Goal: Information Seeking & Learning: Learn about a topic

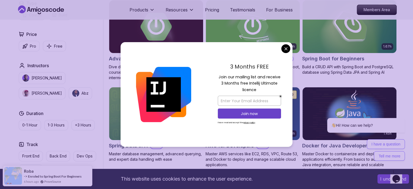
drag, startPoint x: 285, startPoint y: 49, endPoint x: 304, endPoint y: 7, distance: 46.2
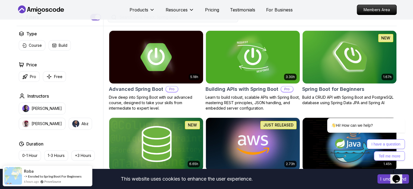
scroll to position [136, 0]
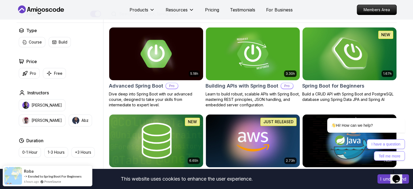
click at [355, 52] on img at bounding box center [349, 53] width 99 height 55
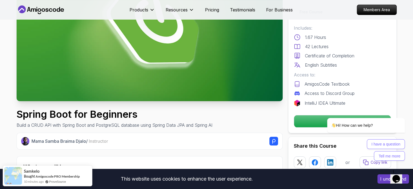
scroll to position [82, 0]
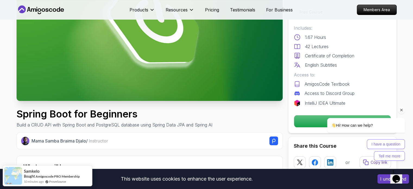
click at [310, 121] on div "Hi! How can we help? I have a question Tell me more" at bounding box center [359, 115] width 98 height 95
click at [312, 101] on div "Hi! How can we help? I have a question Tell me more" at bounding box center [359, 115] width 98 height 95
drag, startPoint x: 299, startPoint y: 102, endPoint x: 1, endPoint y: 40, distance: 304.7
click at [299, 102] on img at bounding box center [297, 103] width 7 height 7
click at [402, 109] on icon "Chat attention grabber" at bounding box center [401, 110] width 5 height 5
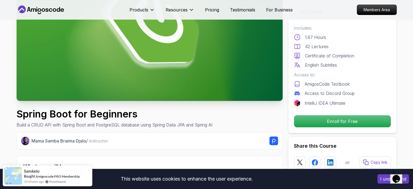
click html "1 Opens Chat This icon Opens the chat window."
click at [378, 178] on button "I understand" at bounding box center [394, 178] width 32 height 9
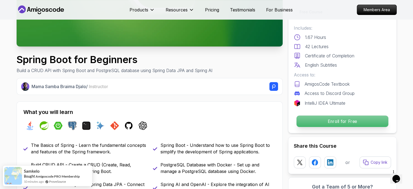
click at [322, 124] on p "Enroll for Free" at bounding box center [342, 120] width 92 height 11
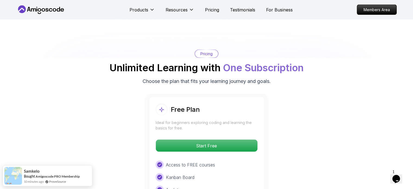
scroll to position [1065, 0]
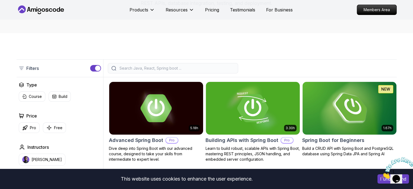
drag, startPoint x: 408, startPoint y: 157, endPoint x: 783, endPoint y: 315, distance: 406.8
click at [382, 175] on icon "Close" at bounding box center [382, 177] width 0 height 5
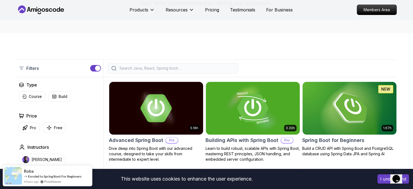
click at [381, 178] on button "I understand" at bounding box center [394, 178] width 32 height 9
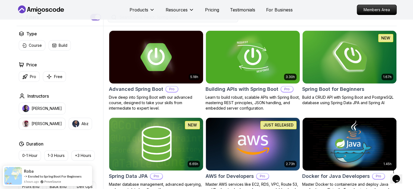
scroll to position [136, 0]
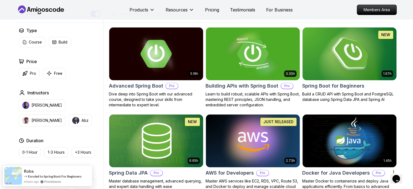
click at [325, 47] on img at bounding box center [349, 53] width 99 height 55
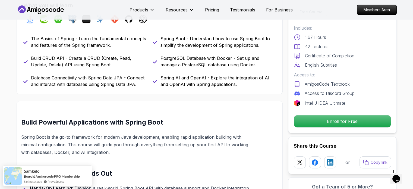
scroll to position [245, 0]
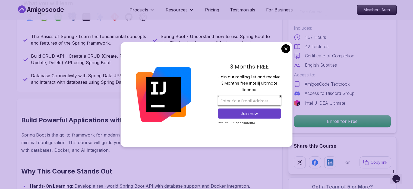
click at [242, 100] on input "email" at bounding box center [249, 101] width 63 height 10
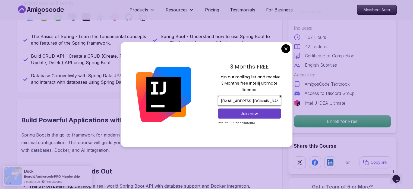
scroll to position [0, 3]
type input "susmitnikambe.123@gmail.com"
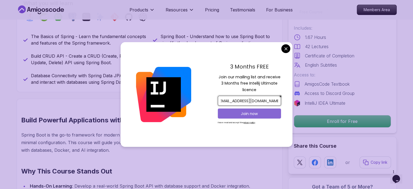
click at [254, 115] on p "Join now" at bounding box center [249, 113] width 51 height 5
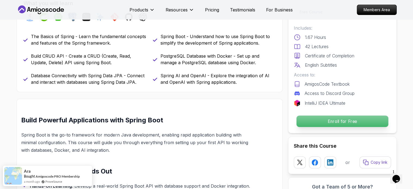
click at [341, 119] on p "Enroll for Free" at bounding box center [342, 120] width 92 height 11
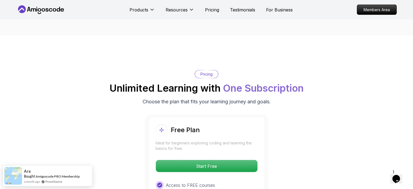
scroll to position [1038, 0]
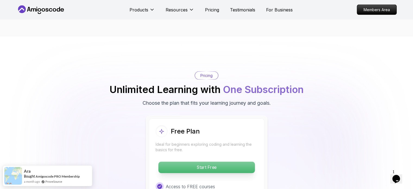
click at [209, 162] on p "Start Free" at bounding box center [206, 167] width 96 height 11
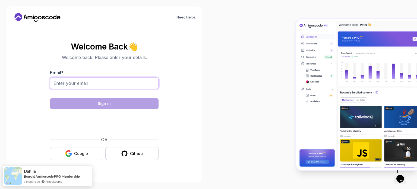
click at [92, 80] on input "Email *" at bounding box center [104, 82] width 109 height 11
type input "susmitnikambe.123@gmail.com"
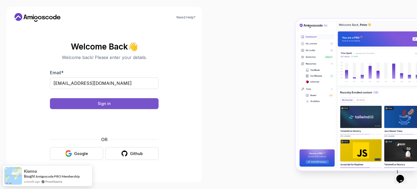
click at [78, 101] on button "Sign in" at bounding box center [104, 103] width 109 height 11
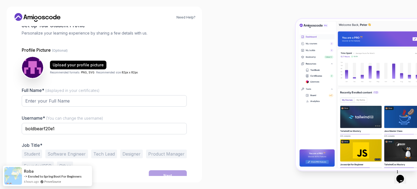
scroll to position [37, 0]
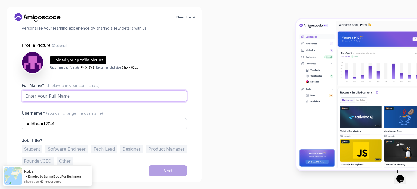
click at [49, 97] on input "Full Name* (displayed in your certificates)" at bounding box center [104, 95] width 165 height 11
type input "[PERSON_NAME]"
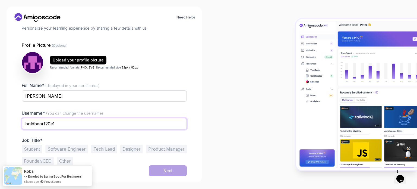
click at [46, 122] on input "boldbearf20e1" at bounding box center [104, 123] width 165 height 11
click at [68, 125] on input "boldbearf20e1" at bounding box center [104, 123] width 165 height 11
drag, startPoint x: 69, startPoint y: 124, endPoint x: 64, endPoint y: 124, distance: 5.7
click at [35, 125] on input "boldbearf20e1" at bounding box center [104, 123] width 165 height 11
click at [207, 94] on div "Need Help? 1 Set Up Your Profile 1 Set Up Your Profile 2 Let's Get to Know You …" at bounding box center [104, 94] width 209 height 189
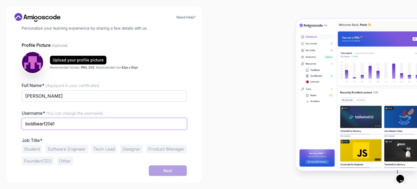
drag, startPoint x: 74, startPoint y: 124, endPoint x: 16, endPoint y: 118, distance: 57.8
click at [15, 120] on div "1 Set Up Your Profile 1 Set Up Your Profile 2 Let's Get to Know You Set Up Your…" at bounding box center [104, 64] width 183 height 150
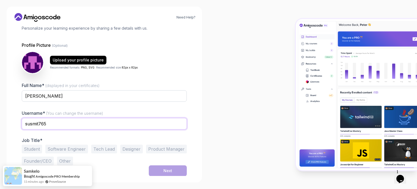
type input "susmit765"
drag, startPoint x: 245, startPoint y: 106, endPoint x: 153, endPoint y: 123, distance: 93.8
click at [245, 106] on div at bounding box center [313, 94] width 209 height 189
drag, startPoint x: 31, startPoint y: 149, endPoint x: 42, endPoint y: 146, distance: 11.8
click at [32, 149] on button "Student" at bounding box center [32, 149] width 20 height 9
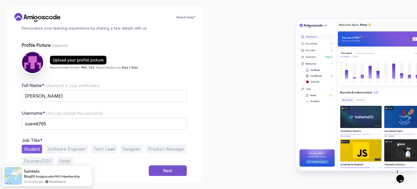
drag, startPoint x: 160, startPoint y: 169, endPoint x: 156, endPoint y: 168, distance: 3.4
click at [160, 169] on button "Next" at bounding box center [168, 170] width 38 height 11
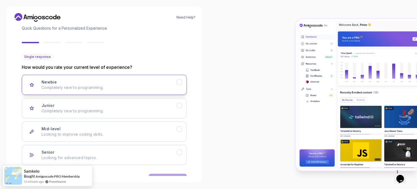
click at [73, 87] on p "Completely new to programming." at bounding box center [109, 87] width 135 height 5
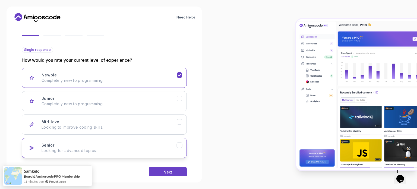
scroll to position [54, 0]
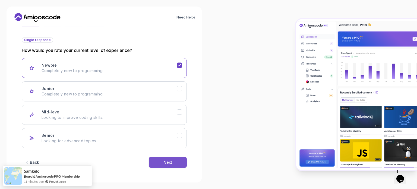
click at [164, 158] on button "Next" at bounding box center [168, 162] width 38 height 11
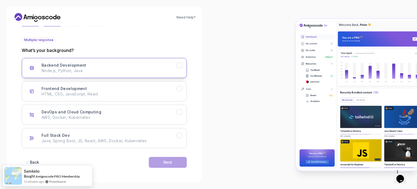
click at [87, 64] on div "Backend Development Node.js, Python, Java" at bounding box center [109, 67] width 135 height 11
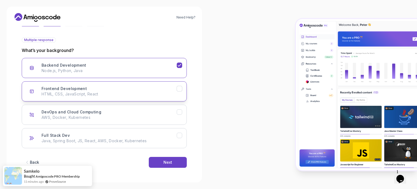
click at [83, 98] on button "Frontend Development HTML, CSS, JavaScript, React" at bounding box center [104, 91] width 165 height 20
drag, startPoint x: 95, startPoint y: 129, endPoint x: 77, endPoint y: 148, distance: 25.4
click at [94, 130] on button "Full Stack Dev Java, Spring Boot, JS, React, AWS, Docker, Kubernetes" at bounding box center [104, 138] width 165 height 20
click at [75, 152] on div "Back Next" at bounding box center [104, 162] width 165 height 28
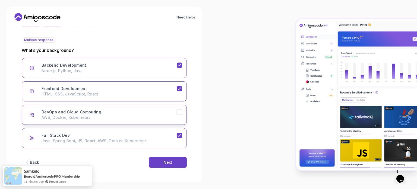
click at [87, 119] on p "AWS, Docker, Kubernetes" at bounding box center [109, 117] width 135 height 5
click at [165, 170] on div "Back Next" at bounding box center [104, 162] width 165 height 28
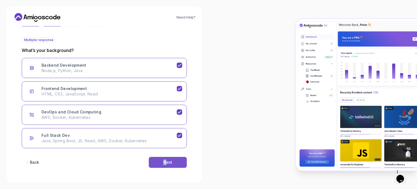
click at [158, 161] on button "Next" at bounding box center [168, 162] width 38 height 11
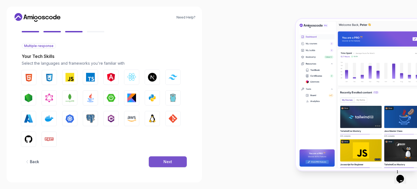
scroll to position [48, 0]
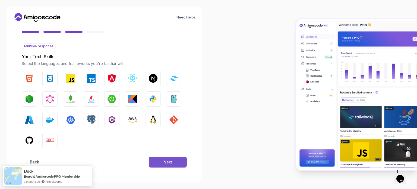
click at [164, 159] on div "Next" at bounding box center [168, 161] width 9 height 5
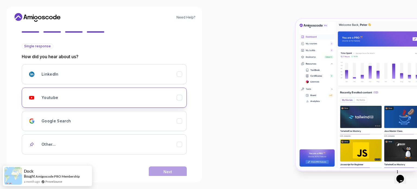
click at [87, 93] on div "Youtube" at bounding box center [109, 97] width 135 height 11
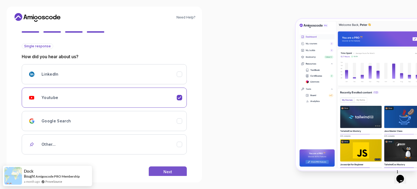
click at [156, 171] on button "Next" at bounding box center [168, 171] width 38 height 11
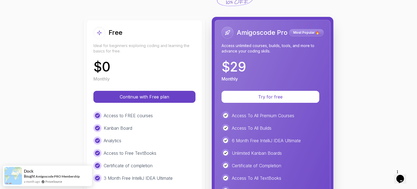
scroll to position [54, 0]
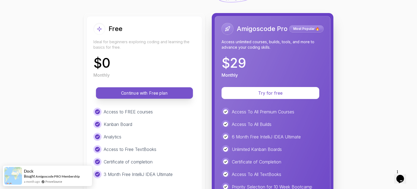
click at [145, 91] on p "Continue with Free plan" at bounding box center [144, 93] width 85 height 6
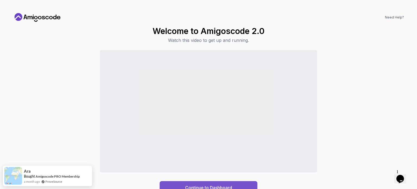
click at [205, 183] on button "Continue to Dashboard" at bounding box center [209, 187] width 98 height 13
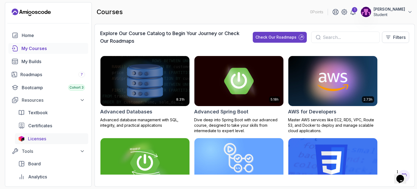
click at [41, 139] on span "Licenses" at bounding box center [37, 138] width 18 height 7
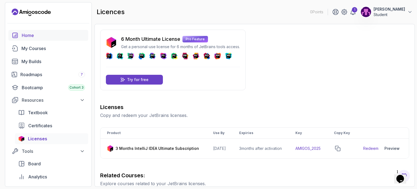
click at [35, 33] on div "Home" at bounding box center [53, 35] width 63 height 7
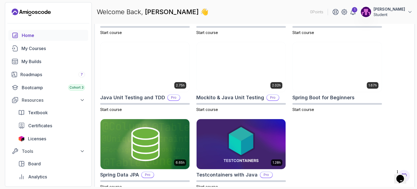
scroll to position [236, 0]
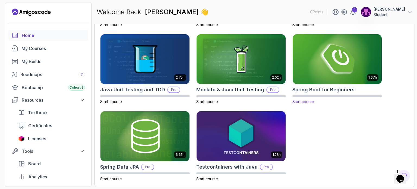
click at [317, 57] on img at bounding box center [337, 59] width 93 height 52
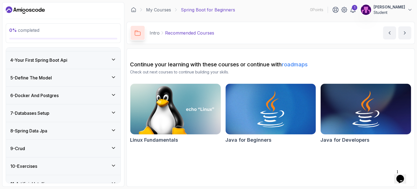
scroll to position [121, 0]
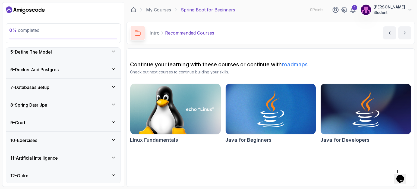
click at [58, 121] on div "9 - Crud" at bounding box center [63, 122] width 106 height 7
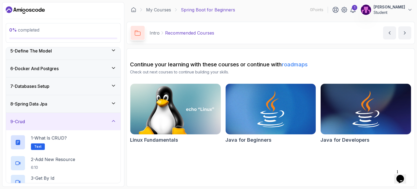
scroll to position [75, 0]
click at [58, 121] on div "9 - Crud" at bounding box center [63, 122] width 106 height 7
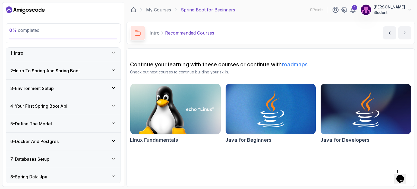
scroll to position [0, 0]
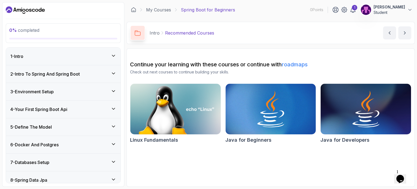
click at [59, 58] on div "1 - Intro" at bounding box center [63, 56] width 106 height 7
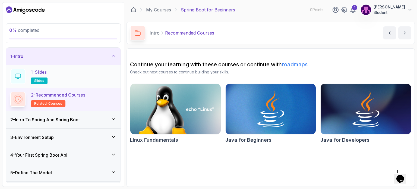
click at [51, 73] on div "1 - Slides slides" at bounding box center [63, 76] width 106 height 15
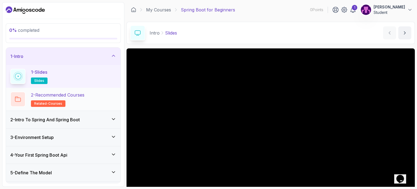
click at [62, 94] on p "2 - Recommended Courses" at bounding box center [58, 95] width 54 height 7
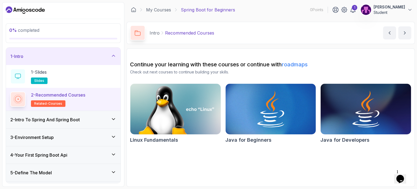
click at [83, 59] on div "1 - Intro" at bounding box center [63, 56] width 115 height 17
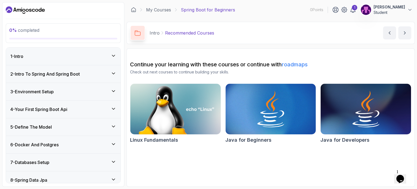
click at [52, 75] on h3 "2 - Intro To Spring And Spring Boot" at bounding box center [45, 74] width 70 height 7
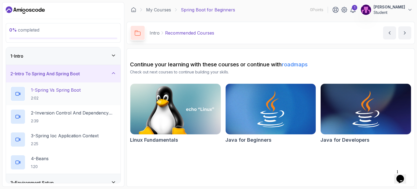
click at [52, 96] on p "2:02" at bounding box center [56, 97] width 50 height 5
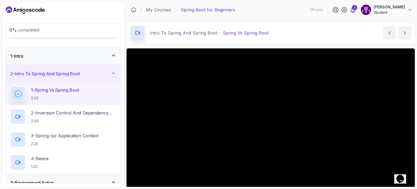
click at [358, 10] on div "1" at bounding box center [354, 7] width 5 height 5
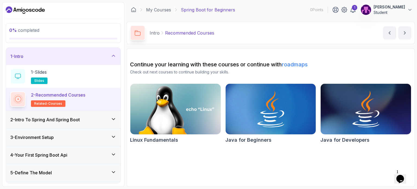
click at [67, 121] on h3 "2 - Intro To Spring And Spring Boot" at bounding box center [45, 119] width 70 height 7
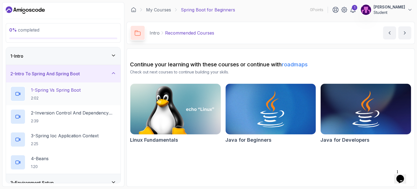
click at [67, 93] on h2 "1 - Spring Vs Spring Boot 2:02" at bounding box center [56, 94] width 50 height 14
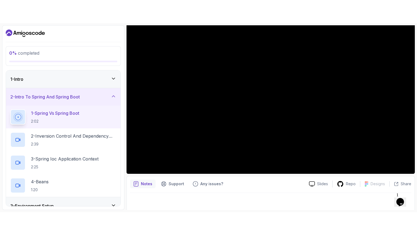
scroll to position [61, 0]
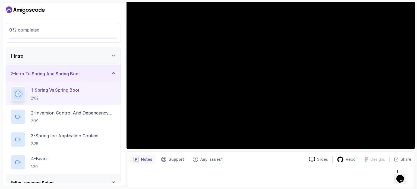
click at [404, 175] on icon "Chat widget" at bounding box center [401, 179] width 8 height 8
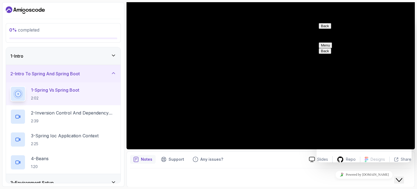
click at [332, 42] on button "Menu" at bounding box center [325, 45] width 13 height 6
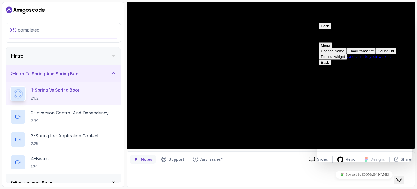
click at [401, 177] on icon "Close Chat This icon closes the chat window." at bounding box center [399, 180] width 7 height 7
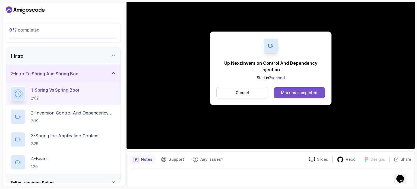
click at [292, 91] on div "Mark as completed" at bounding box center [299, 92] width 36 height 5
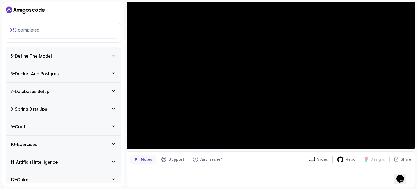
scroll to position [166, 0]
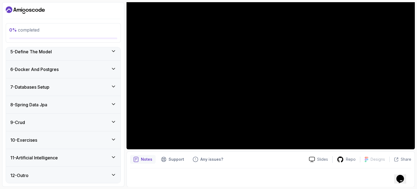
click at [82, 159] on div "11 - Artificial Intelligence" at bounding box center [63, 157] width 106 height 7
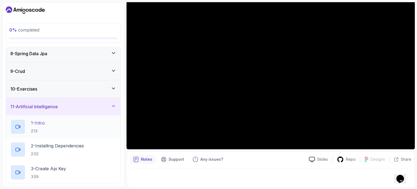
scroll to position [129, 0]
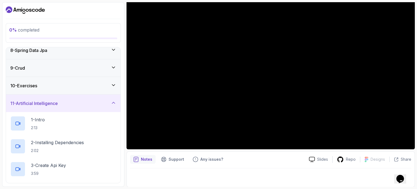
click at [73, 101] on div "11 - Artificial Intelligence" at bounding box center [63, 103] width 106 height 7
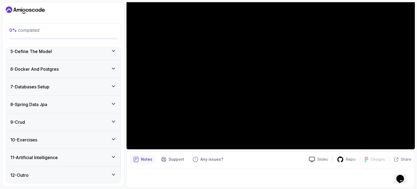
scroll to position [75, 0]
click at [56, 179] on div "12 - Outro" at bounding box center [63, 175] width 115 height 17
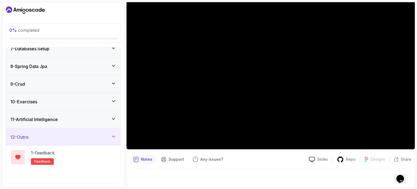
scroll to position [121, 0]
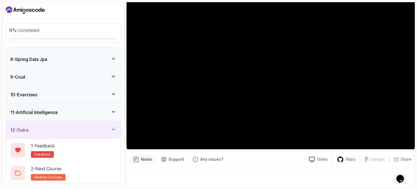
click at [77, 122] on div "12 - Outro" at bounding box center [63, 129] width 115 height 17
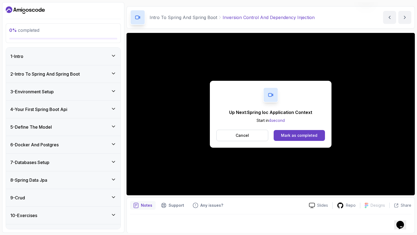
scroll to position [61, 0]
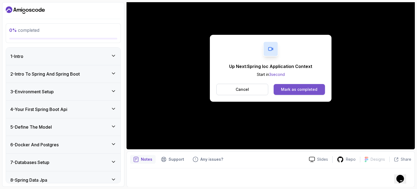
click at [290, 88] on div "Mark as completed" at bounding box center [299, 89] width 36 height 5
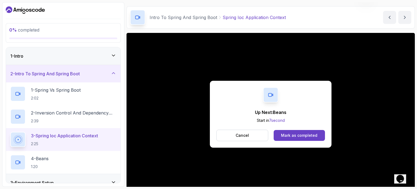
scroll to position [61, 0]
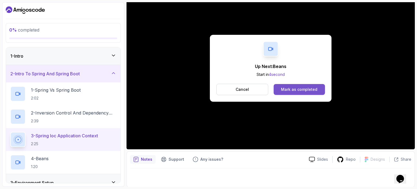
click at [298, 88] on div "Mark as completed" at bounding box center [299, 89] width 36 height 5
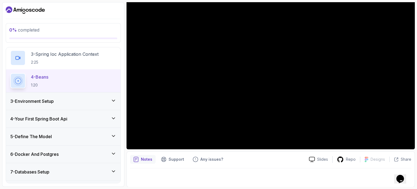
click at [82, 102] on div "3 - Environment Setup" at bounding box center [63, 101] width 106 height 7
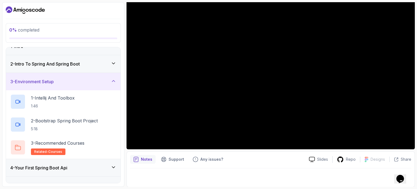
scroll to position [8, 0]
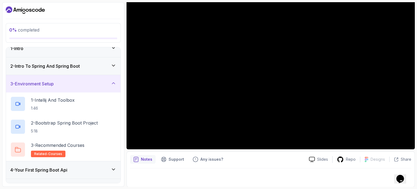
click at [94, 81] on div "3 - Environment Setup" at bounding box center [63, 83] width 106 height 7
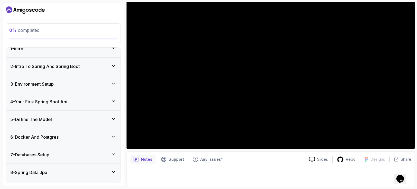
click at [84, 67] on div "2 - Intro To Spring And Spring Boot" at bounding box center [63, 66] width 106 height 7
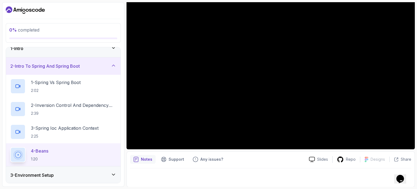
click at [84, 67] on div "2 - Intro To Spring And Spring Boot" at bounding box center [63, 66] width 106 height 7
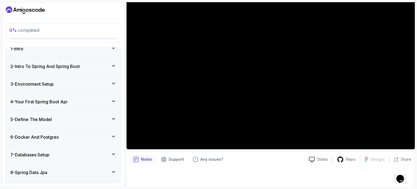
scroll to position [0, 0]
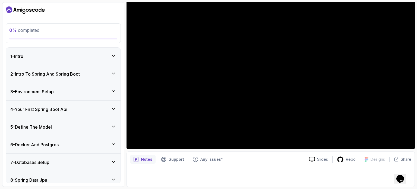
click at [85, 58] on div "1 - Intro" at bounding box center [63, 56] width 106 height 7
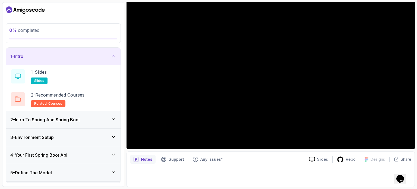
click at [85, 58] on div "1 - Intro" at bounding box center [63, 56] width 106 height 7
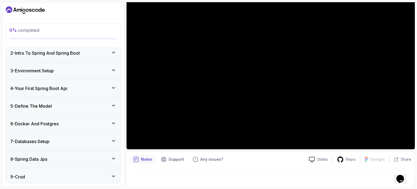
scroll to position [21, 0]
click at [72, 121] on div "6 - Docker And Postgres" at bounding box center [63, 124] width 106 height 7
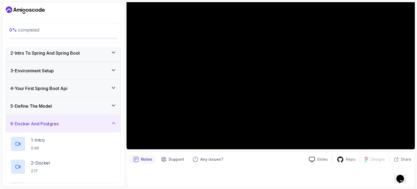
click at [67, 121] on div "6 - Docker And Postgres" at bounding box center [63, 123] width 106 height 7
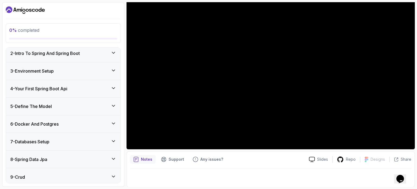
click at [75, 89] on div "4 - Your First Spring Boot Api" at bounding box center [63, 88] width 106 height 7
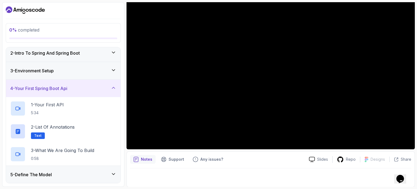
click at [78, 86] on div "4 - Your First Spring Boot Api" at bounding box center [63, 88] width 106 height 7
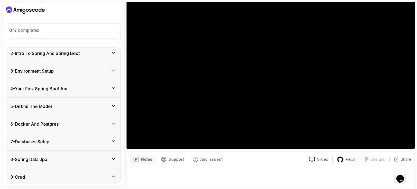
click at [69, 104] on div "5 - Define The Model" at bounding box center [63, 106] width 106 height 7
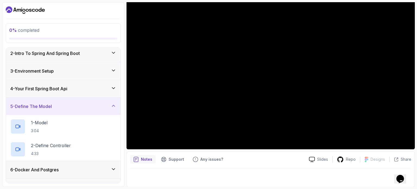
click at [69, 104] on div "5 - Define The Model" at bounding box center [63, 106] width 106 height 7
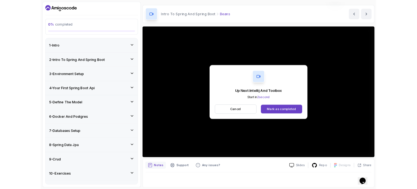
scroll to position [61, 0]
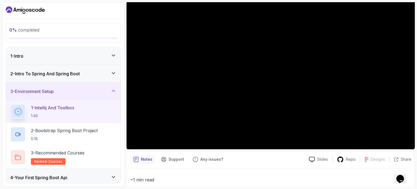
click at [149, 156] on p "Notes" at bounding box center [146, 158] width 11 height 5
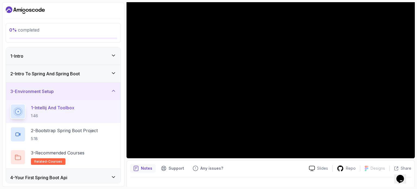
scroll to position [54, 0]
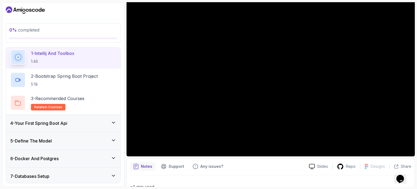
click at [65, 121] on h3 "4 - Your First Spring Boot Api" at bounding box center [38, 123] width 57 height 7
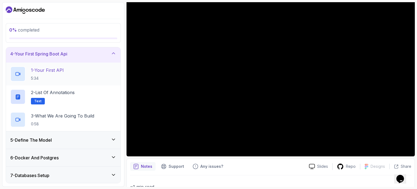
scroll to position [54, 0]
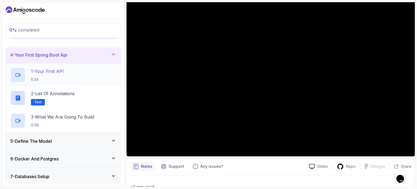
click at [67, 84] on div "1 - Your First API 5:34" at bounding box center [63, 75] width 115 height 23
click at [71, 78] on div "1 - Your First API 5:34" at bounding box center [63, 74] width 106 height 15
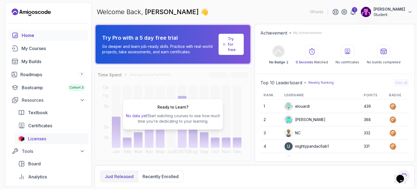
click at [38, 139] on span "Licenses" at bounding box center [37, 138] width 18 height 7
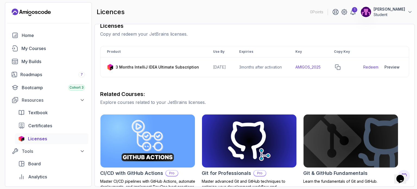
scroll to position [82, 0]
click at [341, 70] on icon "copy-button" at bounding box center [337, 66] width 5 height 5
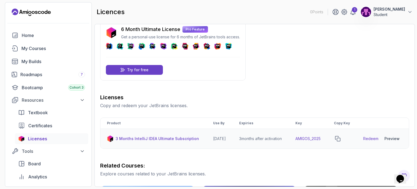
scroll to position [0, 0]
